Goal: Check status: Check status

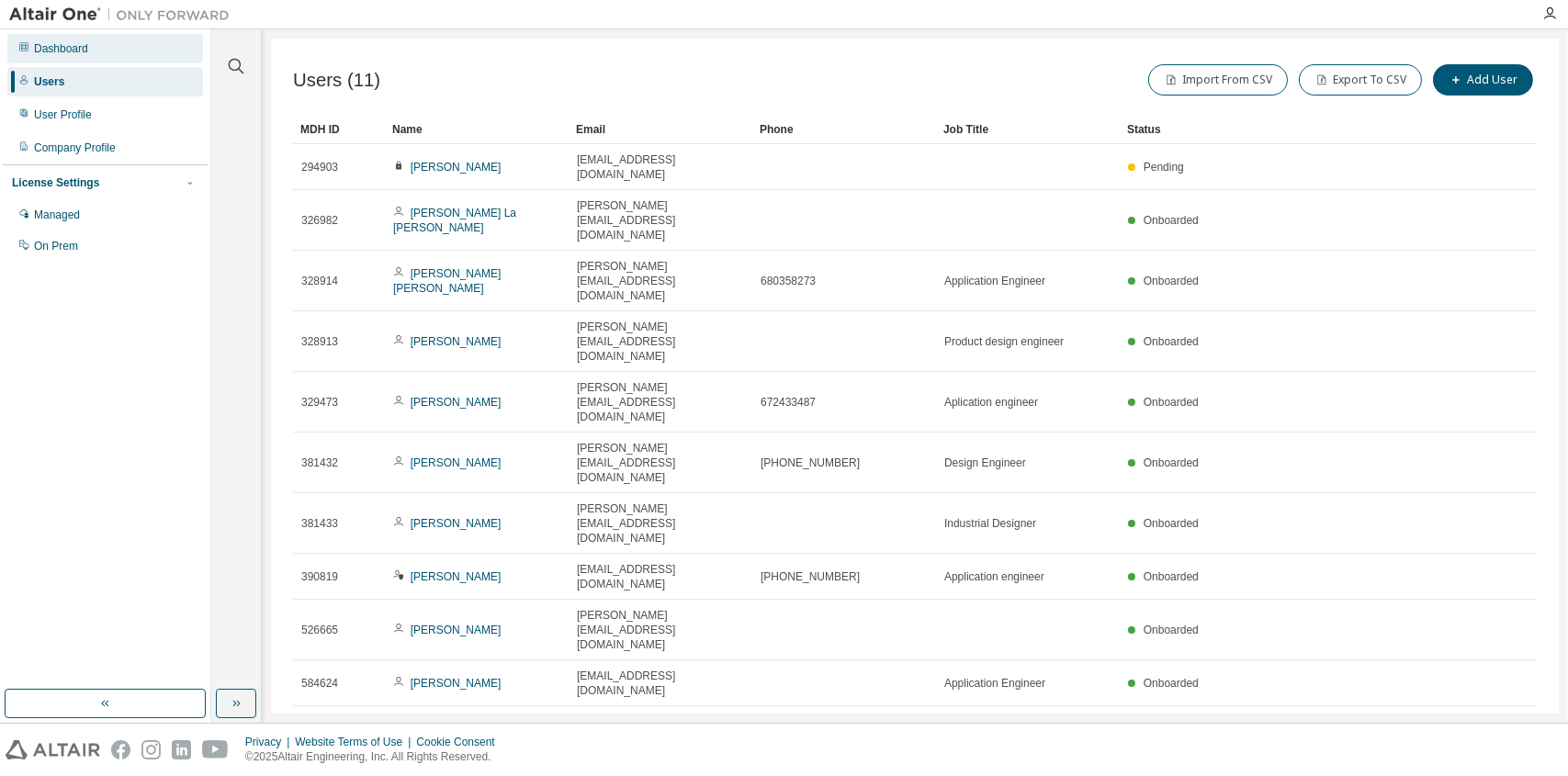
click at [43, 42] on div "Dashboard" at bounding box center [61, 48] width 54 height 15
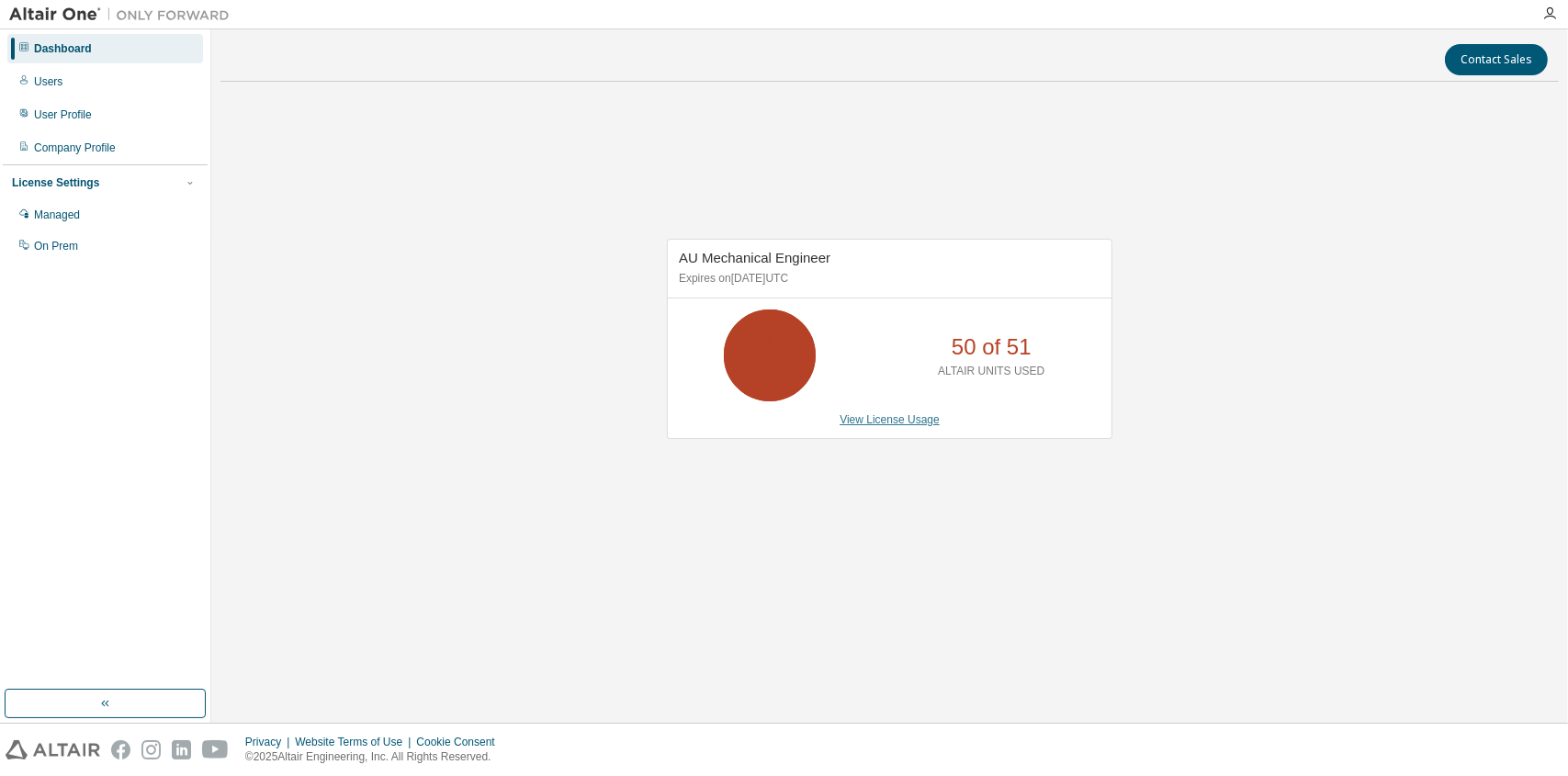
click at [880, 417] on link "View License Usage" at bounding box center [890, 419] width 100 height 13
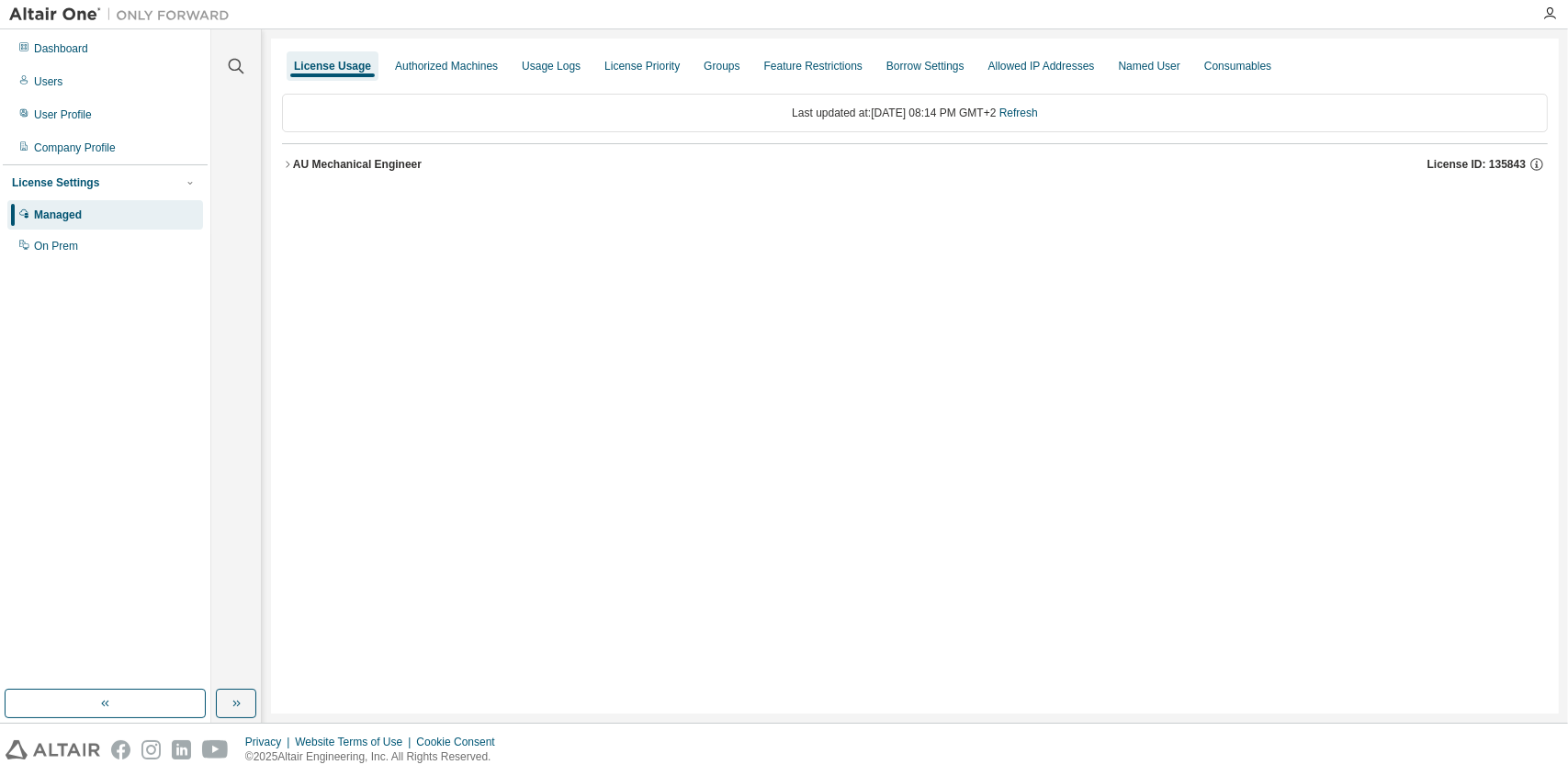
click at [339, 152] on button "AU Mechanical Engineer License ID: 135843" at bounding box center [914, 163] width 1266 height 40
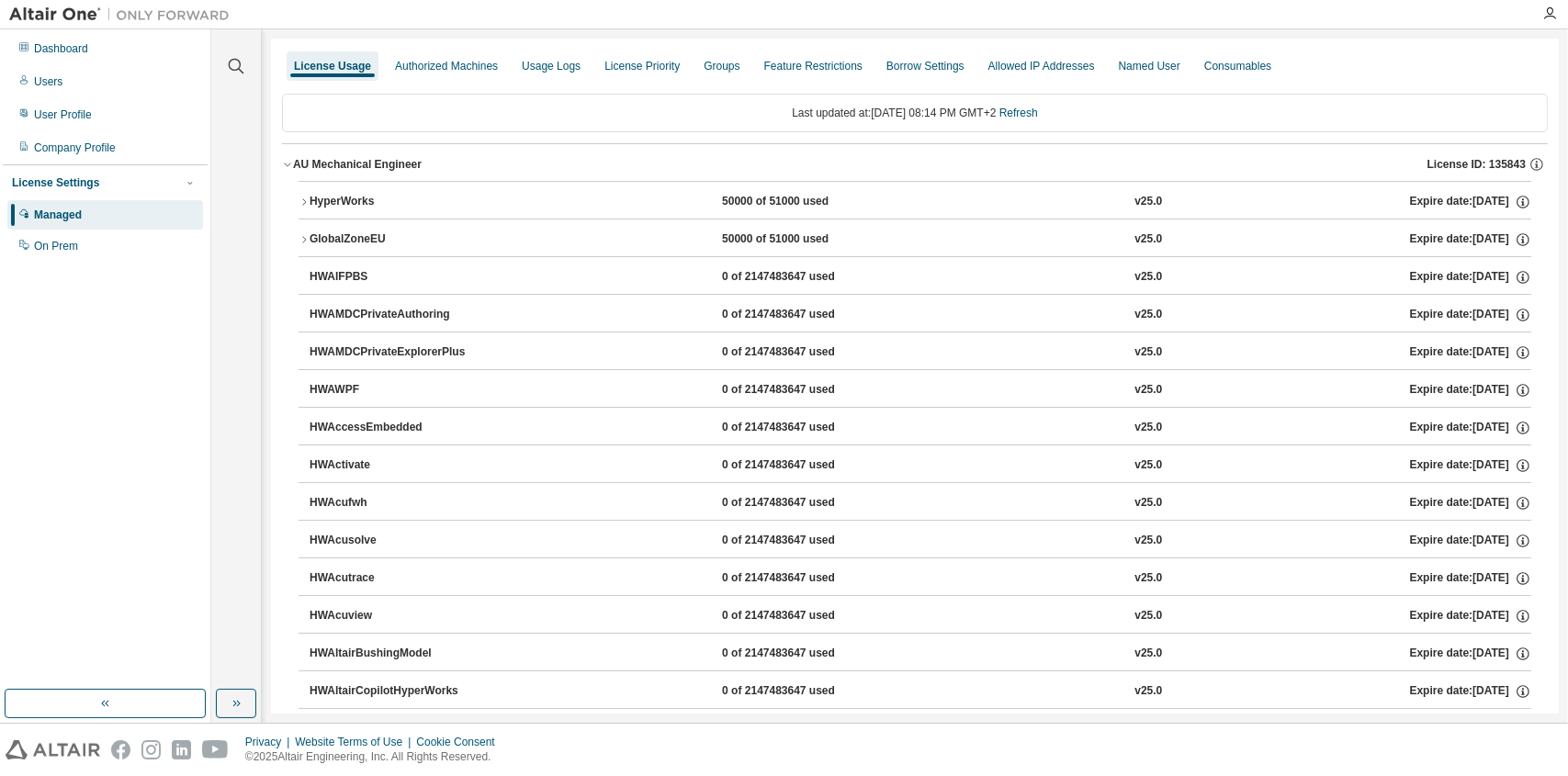
click at [350, 196] on div "HyperWorks" at bounding box center [392, 202] width 165 height 17
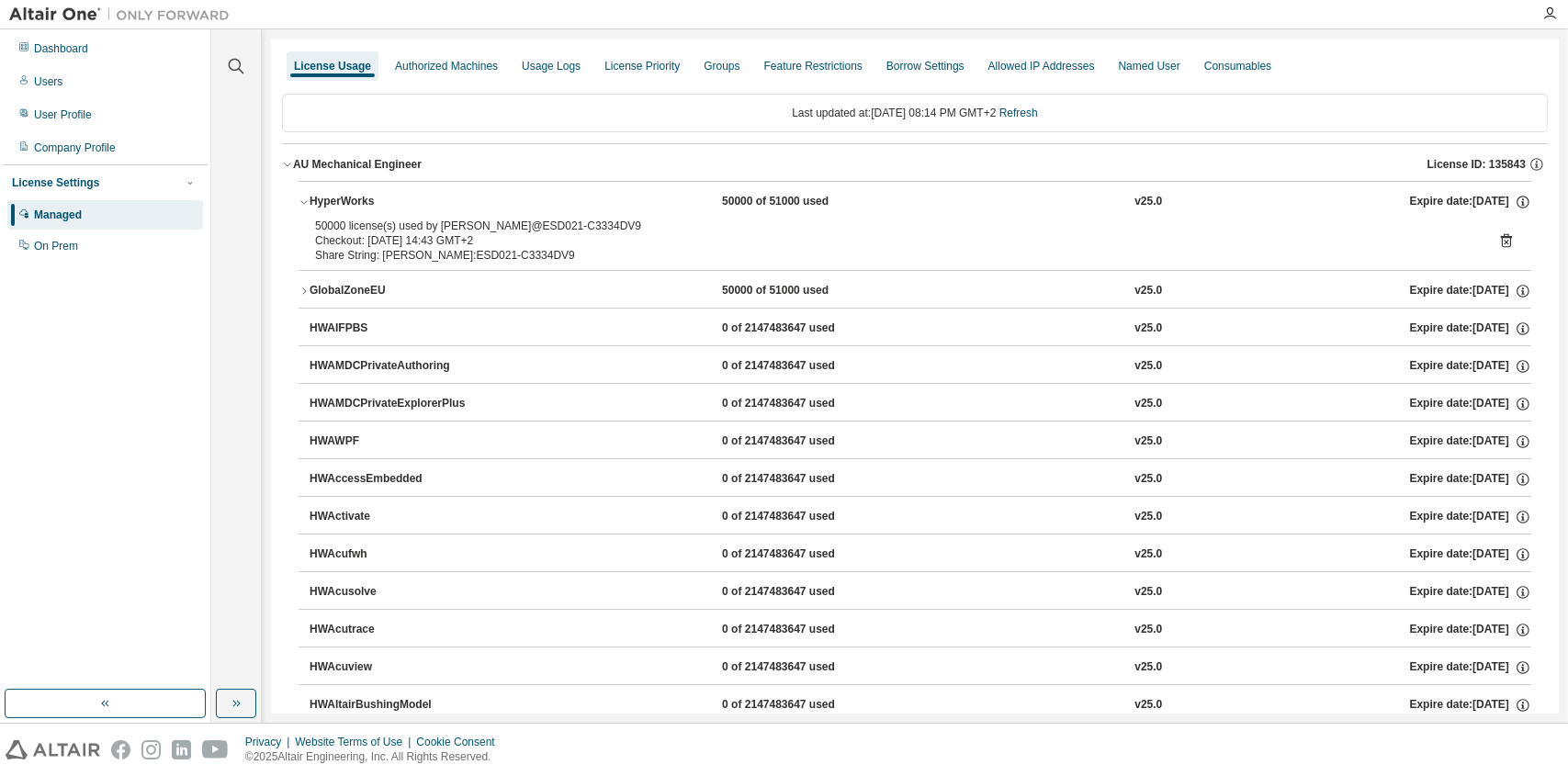
click at [1499, 238] on icon at bounding box center [1506, 240] width 17 height 17
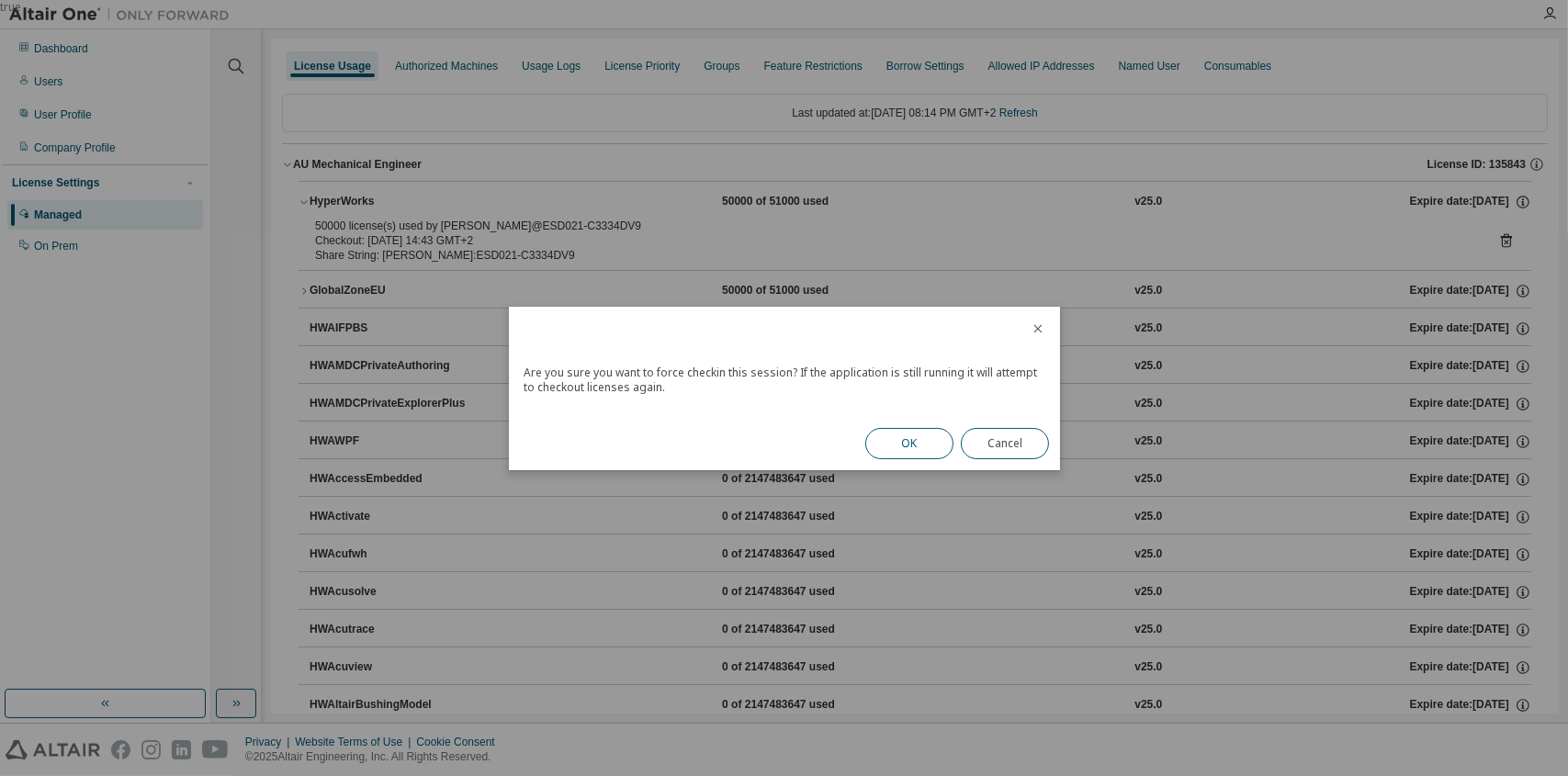
click at [918, 451] on button "OK" at bounding box center [909, 443] width 88 height 31
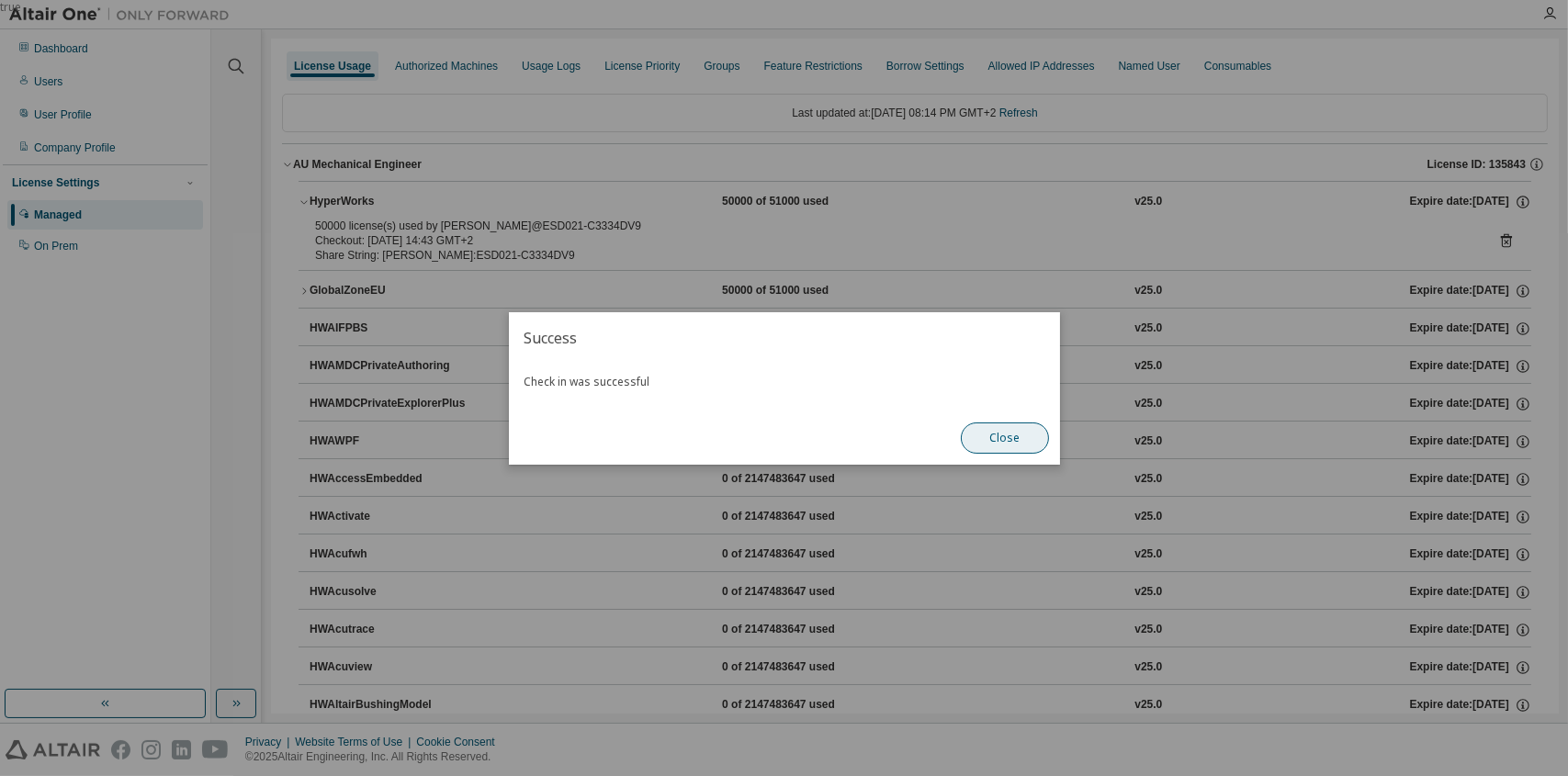
click at [1023, 438] on button "Close" at bounding box center [1005, 438] width 88 height 31
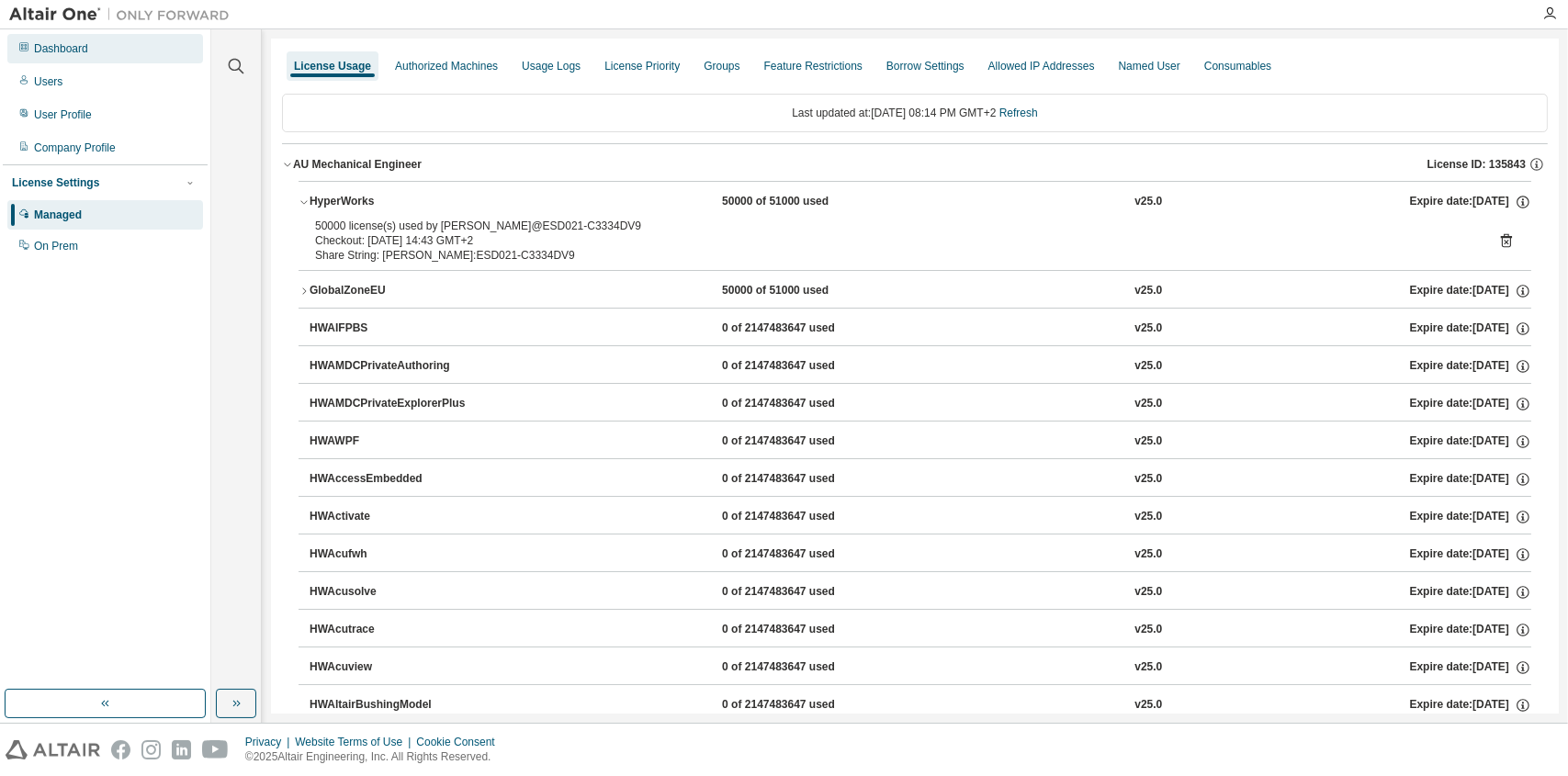
click at [87, 49] on div "Dashboard" at bounding box center [106, 49] width 196 height 29
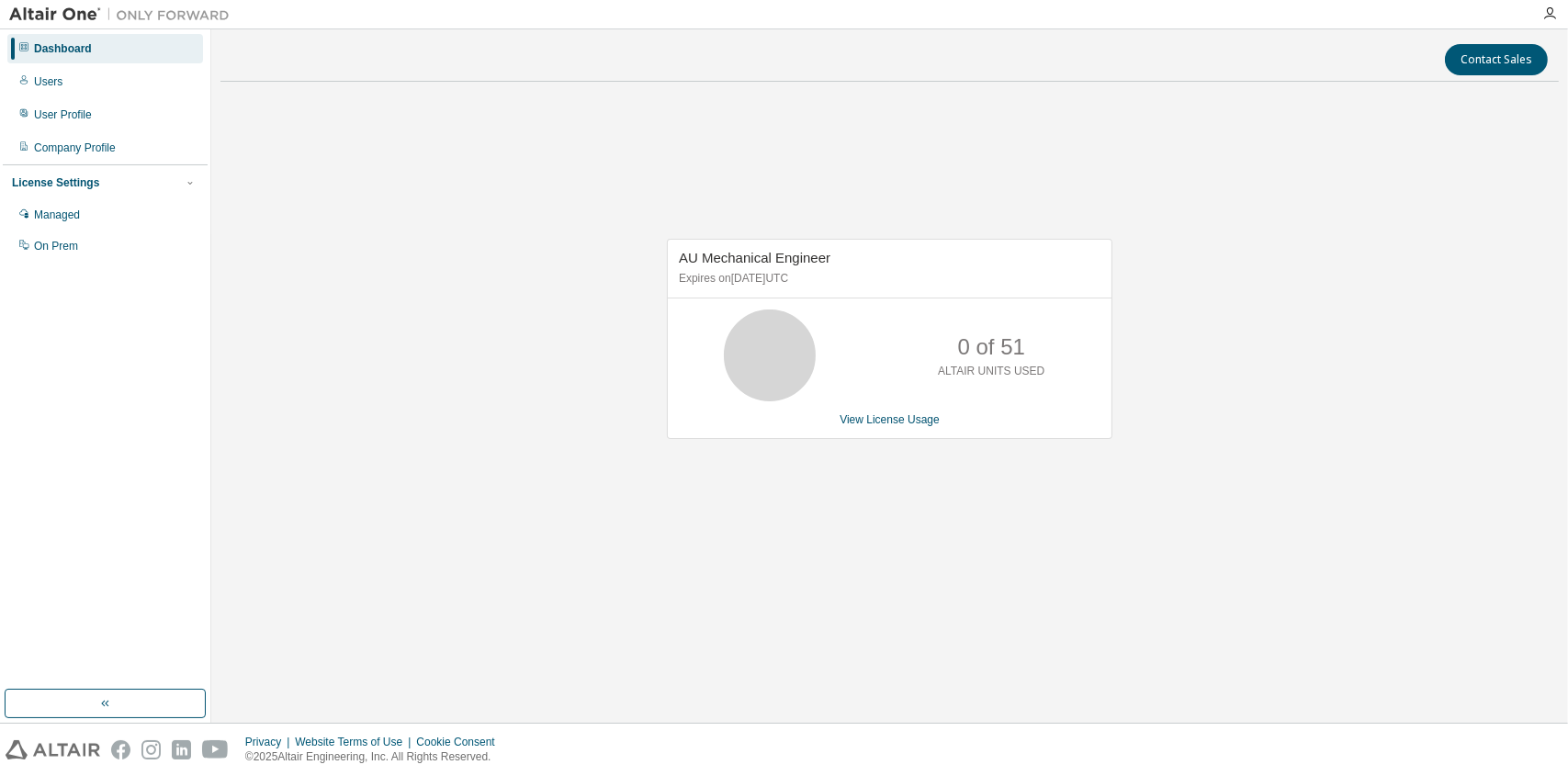
click at [589, 455] on div "AU Mechanical Engineer Expires on January 1, 2026 UTC 0 of 51 ALTAIR UNITS USED…" at bounding box center [890, 348] width 1339 height 504
click at [588, 455] on div "AU Mechanical Engineer Expires on January 1, 2026 UTC 0 of 51 ALTAIR UNITS USED…" at bounding box center [890, 348] width 1339 height 504
drag, startPoint x: 0, startPoint y: 0, endPoint x: 587, endPoint y: 457, distance: 743.9
click at [587, 457] on div "AU Mechanical Engineer Expires on January 1, 2026 UTC 0 of 51 ALTAIR UNITS USED…" at bounding box center [890, 348] width 1339 height 504
